Goal: Task Accomplishment & Management: Use online tool/utility

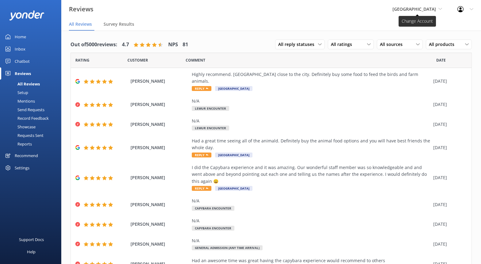
click at [393, 8] on span "[GEOGRAPHIC_DATA]" at bounding box center [415, 9] width 44 height 6
click at [396, 42] on link "[GEOGRAPHIC_DATA]" at bounding box center [415, 40] width 61 height 15
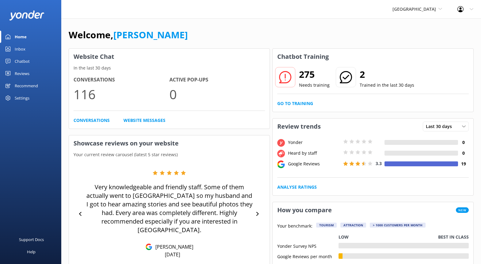
click at [23, 64] on div "Chatbot" at bounding box center [22, 61] width 15 height 12
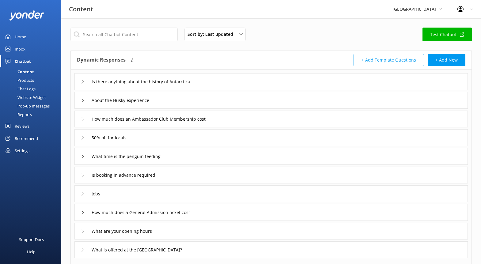
click at [33, 97] on div "Website Widget" at bounding box center [25, 97] width 42 height 9
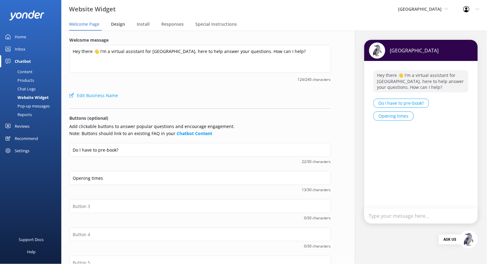
click at [117, 25] on span "Design" at bounding box center [118, 24] width 14 height 6
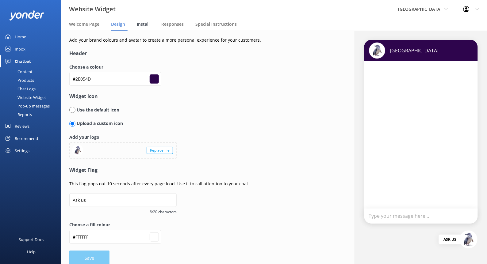
click at [146, 25] on span "Install" at bounding box center [143, 24] width 13 height 6
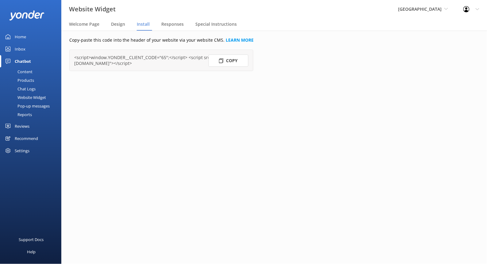
click at [220, 62] on icon at bounding box center [221, 61] width 5 height 5
click at [207, 22] on span "Special Instructions" at bounding box center [215, 24] width 41 height 6
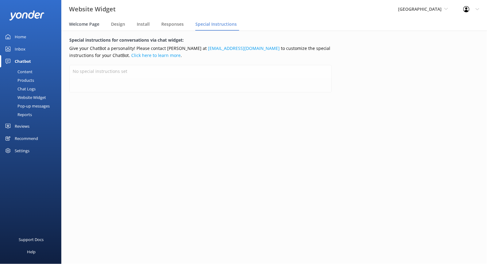
click at [84, 28] on div "Welcome Page" at bounding box center [85, 24] width 33 height 12
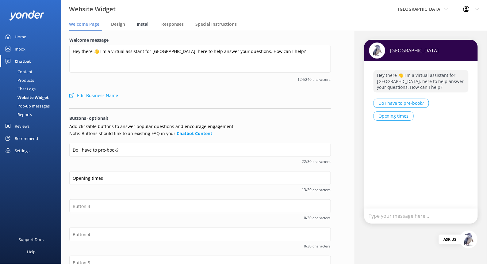
click at [142, 22] on span "Install" at bounding box center [143, 24] width 13 height 6
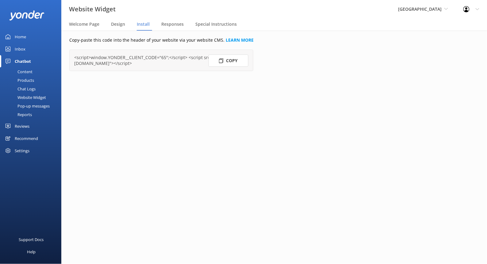
click at [36, 108] on div "Pop-up messages" at bounding box center [27, 106] width 46 height 9
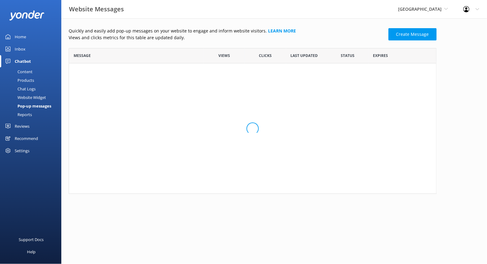
scroll to position [88, 362]
